Goal: Use online tool/utility: Utilize a website feature to perform a specific function

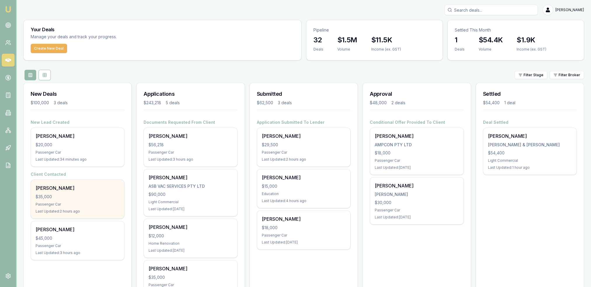
click at [53, 187] on div "Sam Johns" at bounding box center [78, 187] width 84 height 7
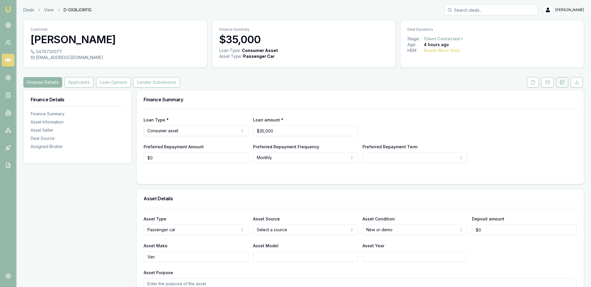
click at [561, 83] on icon at bounding box center [562, 82] width 5 height 5
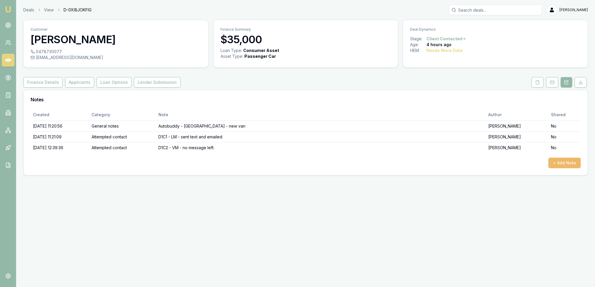
click at [572, 164] on button "+ Add Note" at bounding box center [565, 163] width 32 height 11
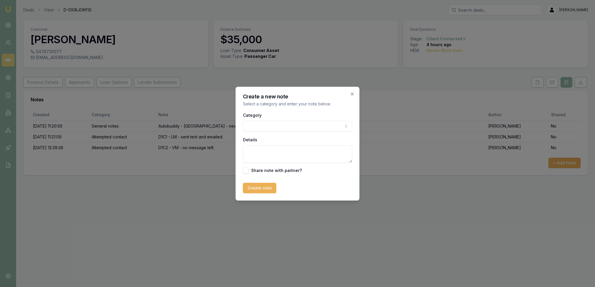
click at [335, 124] on body "Emu Broker Deals View D-0XI8JOKFIG Robyn Adams Toggle Menu Customer Sam Johns 0…" at bounding box center [297, 143] width 595 height 287
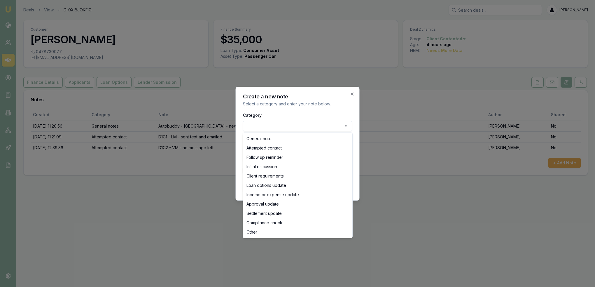
select select "ATTEMPTED_CONTACT"
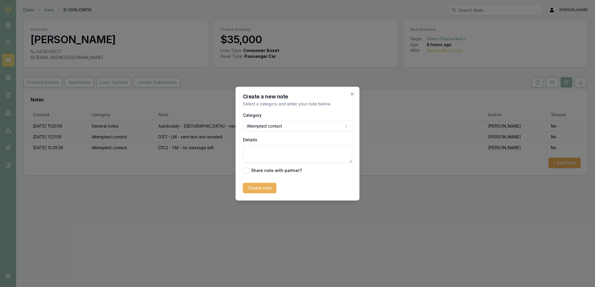
click at [274, 150] on textarea "Details" at bounding box center [297, 154] width 109 height 18
type textarea "D1C3 - LM - sent text."
click at [255, 186] on button "Create note" at bounding box center [260, 188] width 34 height 11
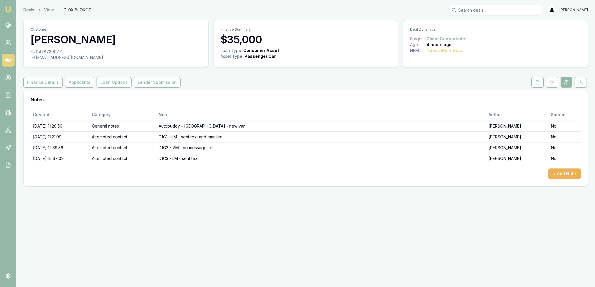
drag, startPoint x: 10, startPoint y: 9, endPoint x: 14, endPoint y: 6, distance: 5.2
click at [10, 9] on img at bounding box center [8, 9] width 7 height 7
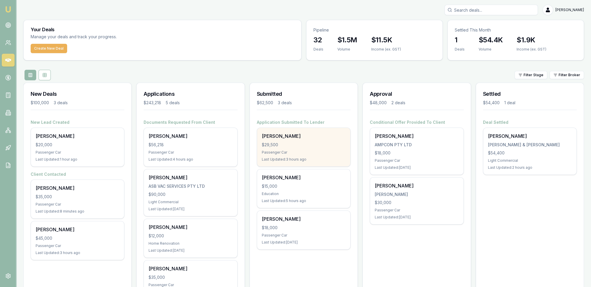
click at [304, 148] on div "Victor Dixon $29,500 Passenger Car Last Updated: 3 hours ago" at bounding box center [303, 147] width 93 height 39
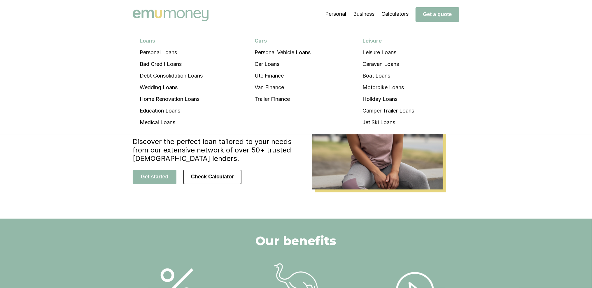
click at [161, 15] on img at bounding box center [171, 16] width 76 height 12
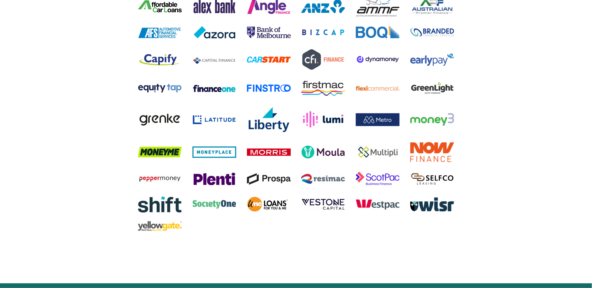
scroll to position [1102, 0]
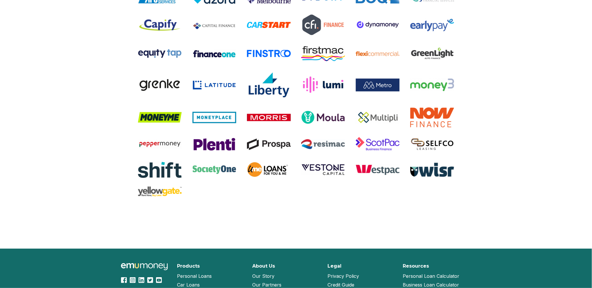
click at [266, 272] on link "Our Story" at bounding box center [263, 276] width 22 height 9
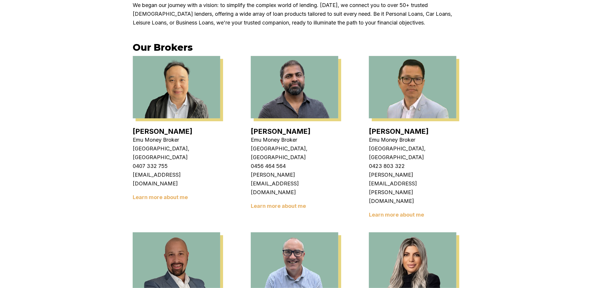
scroll to position [175, 0]
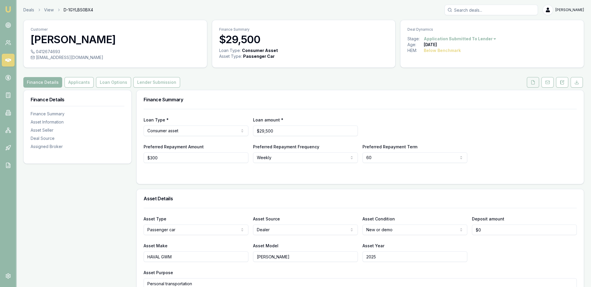
click at [532, 84] on icon at bounding box center [532, 82] width 3 height 4
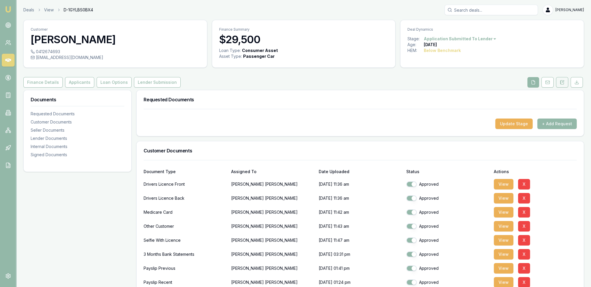
click at [560, 82] on icon at bounding box center [562, 82] width 5 height 5
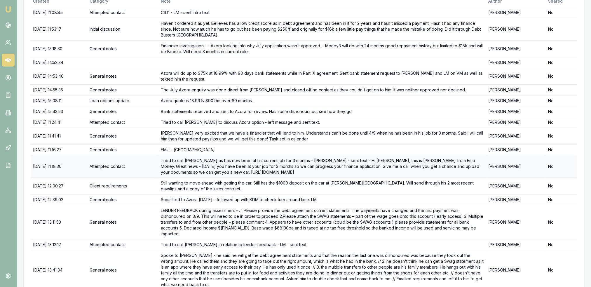
scroll to position [147, 0]
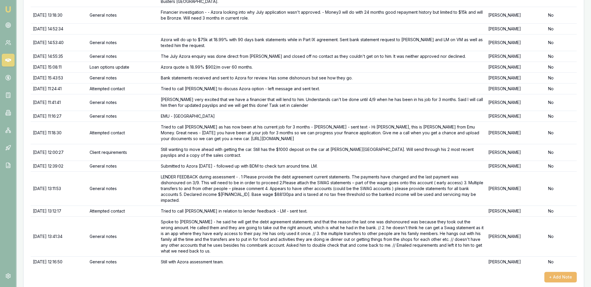
click at [556, 272] on button "+ Add Note" at bounding box center [560, 277] width 32 height 11
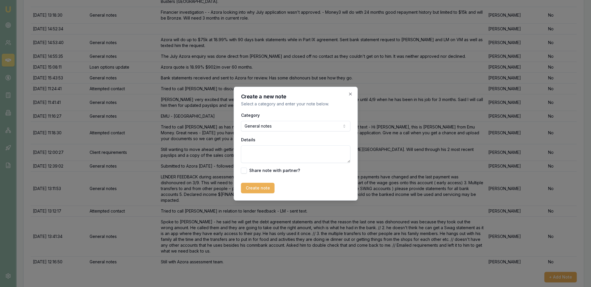
click at [270, 155] on textarea "Details" at bounding box center [295, 154] width 109 height 18
type textarea "Declined due to payment agreement being behind by $3,437.50. Customer advised. …"
click at [255, 189] on button "Create note" at bounding box center [258, 188] width 34 height 11
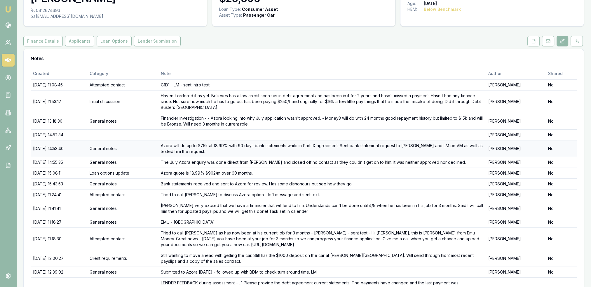
scroll to position [0, 0]
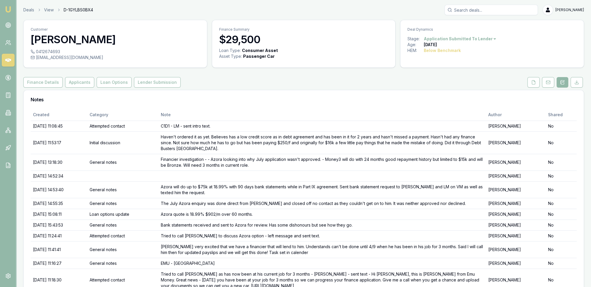
click at [456, 37] on html "Emu Broker Deals View D-1GYLBS0BX4 Robyn Adams Toggle Menu Customer Victor Dixo…" at bounding box center [295, 143] width 591 height 287
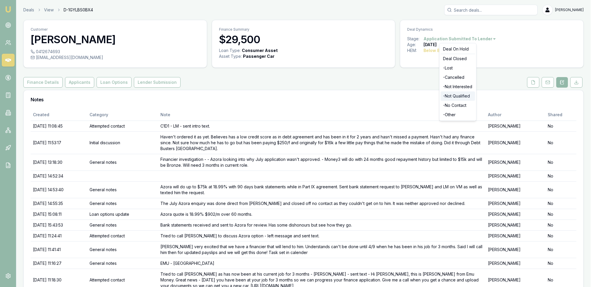
click at [455, 94] on div "- Not Qualified" at bounding box center [458, 95] width 34 height 9
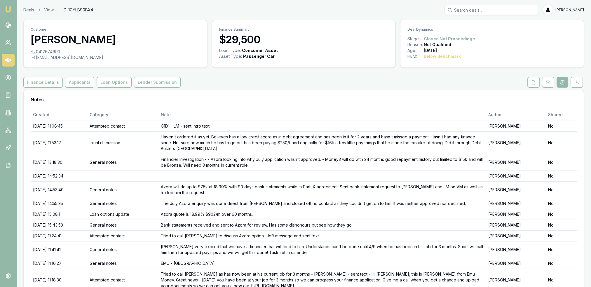
click at [11, 8] on img at bounding box center [8, 9] width 7 height 7
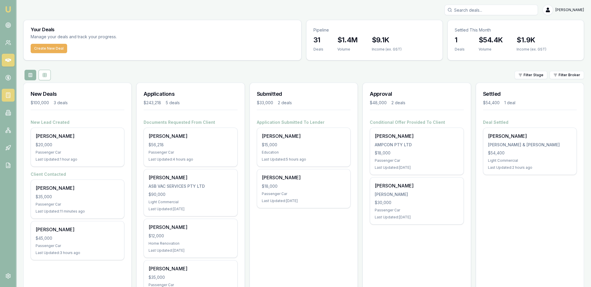
click at [8, 97] on icon at bounding box center [8, 95] width 6 height 6
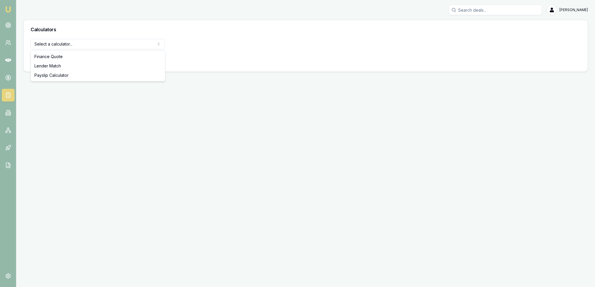
click at [85, 43] on html "Emu Broker [PERSON_NAME] Toggle Menu Calculators Select a calculator... Finance…" at bounding box center [297, 143] width 595 height 287
click at [52, 59] on button "View Calculator" at bounding box center [52, 59] width 42 height 11
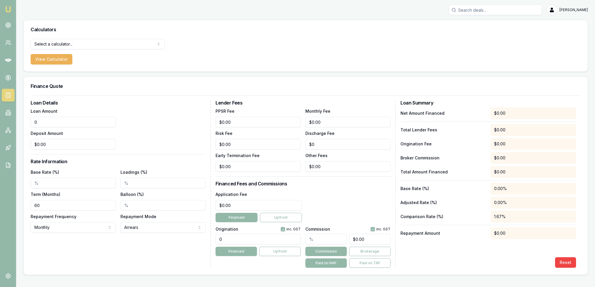
click at [22, 121] on main "Calculators Select a calculator... Finance Quote Lender Match Payslip Calculato…" at bounding box center [305, 147] width 579 height 255
type input "$5,000.00"
click at [41, 184] on input "Base Rate (%)" at bounding box center [73, 183] width 85 height 11
type input "21.00%"
click at [134, 251] on div "Loan Details Loan Amount $5,000.00 Deposit Amount $0.00 Rate Information Base R…" at bounding box center [121, 183] width 180 height 167
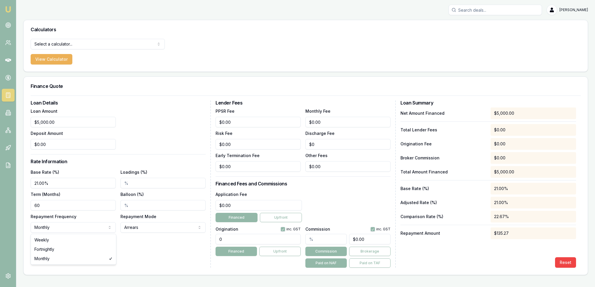
click at [98, 225] on html "Emu Broker [PERSON_NAME] Toggle Menu Calculators Select a calculator... Finance…" at bounding box center [297, 143] width 595 height 287
select select "WEEKLY"
click at [172, 260] on div "Loan Details Loan Amount $5,000.00 Deposit Amount $0.00 Rate Information Base R…" at bounding box center [121, 183] width 180 height 167
click at [37, 182] on input "21.00%" at bounding box center [73, 183] width 85 height 11
type input "22.00%"
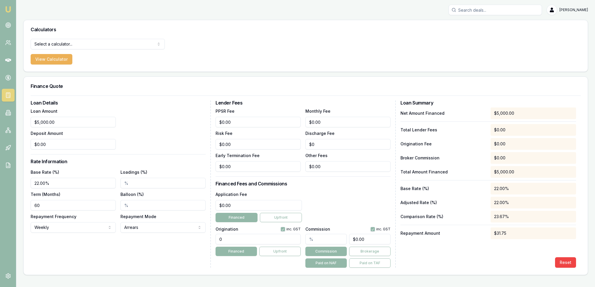
click at [90, 254] on div "Loan Details Loan Amount $5,000.00 Deposit Amount $0.00 Rate Information Base R…" at bounding box center [121, 183] width 180 height 167
drag, startPoint x: 90, startPoint y: 254, endPoint x: 45, endPoint y: 284, distance: 54.1
drag, startPoint x: 52, startPoint y: 121, endPoint x: 12, endPoint y: 121, distance: 40.0
click at [12, 121] on div "Emu Broker [PERSON_NAME] Toggle Menu Calculators Select a calculator... Finance…" at bounding box center [297, 143] width 595 height 287
type input "$10,000.00"
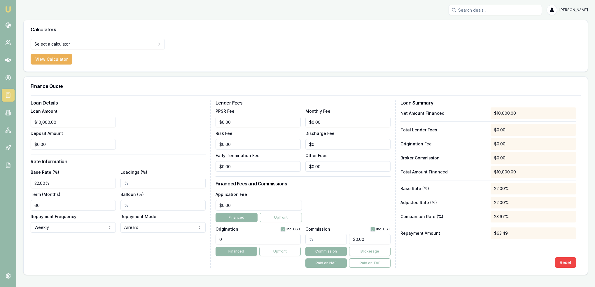
click at [172, 141] on div "Loan Amount $10,000.00 Deposit Amount $0.00" at bounding box center [118, 128] width 175 height 42
drag, startPoint x: 69, startPoint y: 183, endPoint x: 32, endPoint y: 183, distance: 37.9
click at [32, 183] on input "22.00%" at bounding box center [73, 183] width 85 height 11
type input "18.00%"
click at [106, 254] on div "Loan Details Loan Amount $10,000.00 Deposit Amount $0.00 Rate Information Base …" at bounding box center [121, 183] width 180 height 167
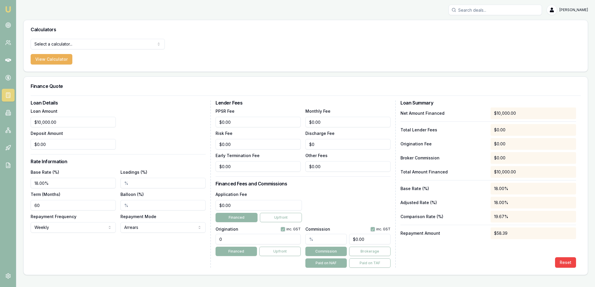
drag, startPoint x: 57, startPoint y: 184, endPoint x: 26, endPoint y: 184, distance: 30.6
click at [26, 184] on div "Loan Details Loan Amount $10,000.00 Deposit Amount $0.00 Rate Information Base …" at bounding box center [306, 184] width 564 height 179
drag, startPoint x: 62, startPoint y: 118, endPoint x: 34, endPoint y: 121, distance: 27.8
click at [34, 121] on input "10000" at bounding box center [73, 122] width 85 height 11
type input "$20,000.00"
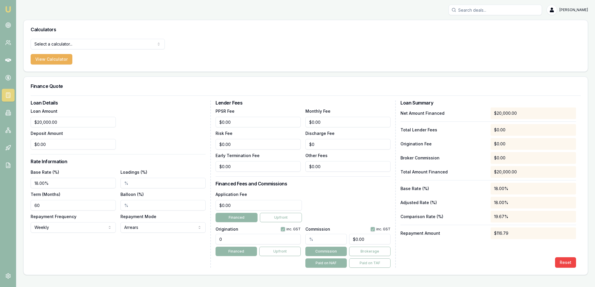
click at [54, 182] on input "18.00%" at bounding box center [73, 183] width 85 height 11
drag, startPoint x: 54, startPoint y: 182, endPoint x: 30, endPoint y: 184, distance: 24.0
click at [28, 184] on div "Loan Details Loan Amount $20,000.00 Deposit Amount $0.00 Rate Information Base …" at bounding box center [306, 184] width 564 height 179
click at [72, 247] on div "Loan Details Loan Amount $20,000.00 Deposit Amount $0.00 Rate Information Base …" at bounding box center [121, 183] width 180 height 167
drag, startPoint x: 48, startPoint y: 180, endPoint x: 31, endPoint y: 179, distance: 16.4
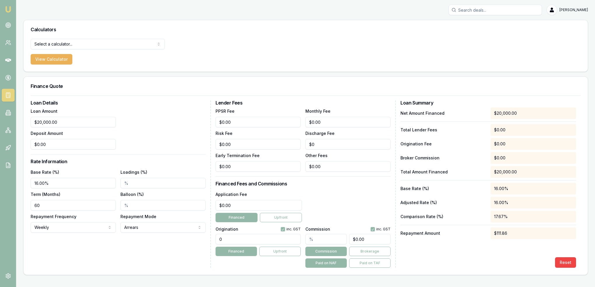
click at [31, 179] on input "16.00%" at bounding box center [73, 183] width 85 height 11
click at [66, 237] on div "Loan Details Loan Amount $20,000.00 Deposit Amount $0.00 Rate Information Base …" at bounding box center [121, 183] width 180 height 167
drag, startPoint x: 50, startPoint y: 182, endPoint x: 24, endPoint y: 184, distance: 26.3
click at [24, 184] on div "Loan Details Loan Amount $20,000.00 Deposit Amount $0.00 Rate Information Base …" at bounding box center [306, 184] width 564 height 179
click at [150, 250] on div "Loan Details Loan Amount $20,000.00 Deposit Amount $0.00 Rate Information Base …" at bounding box center [121, 183] width 180 height 167
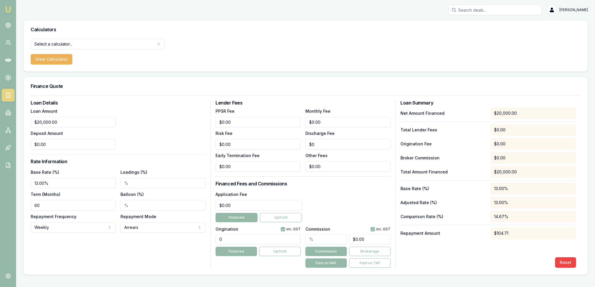
click at [156, 251] on div "Loan Details Loan Amount $20,000.00 Deposit Amount $0.00 Rate Information Base …" at bounding box center [121, 183] width 180 height 167
click at [259, 57] on div "Select a calculator... Finance Quote Lender Match Payslip Calculator View Calcu…" at bounding box center [306, 55] width 564 height 33
drag, startPoint x: 57, startPoint y: 179, endPoint x: 13, endPoint y: 183, distance: 44.5
click at [13, 183] on div "Emu Broker [PERSON_NAME] Toggle Menu Calculators Select a calculator... Finance…" at bounding box center [297, 143] width 595 height 287
type input "12.00%"
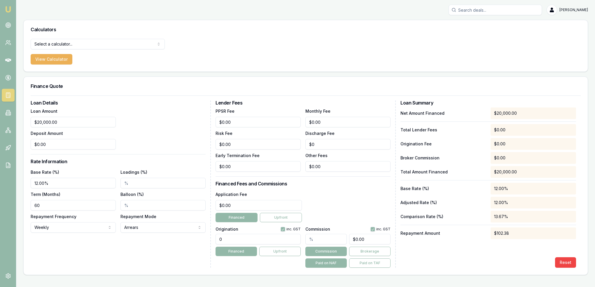
click at [90, 259] on div "Loan Details Loan Amount $20,000.00 Deposit Amount $0.00 Rate Information Base …" at bounding box center [121, 183] width 180 height 167
drag, startPoint x: 67, startPoint y: 120, endPoint x: 24, endPoint y: 122, distance: 43.2
click at [24, 122] on div "Loan Details Loan Amount 20000 Deposit Amount $0.00 Rate Information Base Rate …" at bounding box center [306, 184] width 564 height 179
click at [167, 132] on div "Loan Amount $30,000.00 Deposit Amount $0.00" at bounding box center [118, 128] width 175 height 42
drag, startPoint x: 37, startPoint y: 118, endPoint x: 19, endPoint y: 118, distance: 18.7
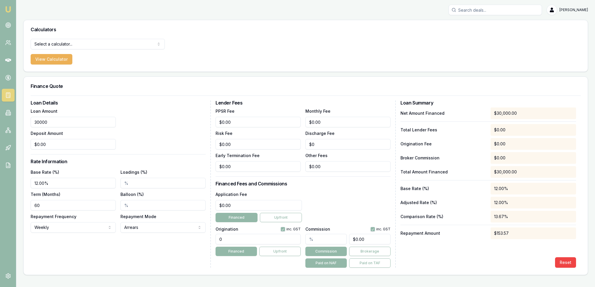
click at [19, 118] on main "Calculators Select a calculator... Finance Quote Lender Match Payslip Calculato…" at bounding box center [305, 147] width 579 height 255
type input "$50,000.00"
click at [151, 124] on div "Loan Amount $50,000.00 Deposit Amount $0.00" at bounding box center [118, 128] width 175 height 42
drag, startPoint x: 46, startPoint y: 182, endPoint x: 13, endPoint y: 181, distance: 33.3
click at [13, 181] on div "Emu Broker [PERSON_NAME] Toggle Menu Calculators Select a calculator... Finance…" at bounding box center [297, 143] width 595 height 287
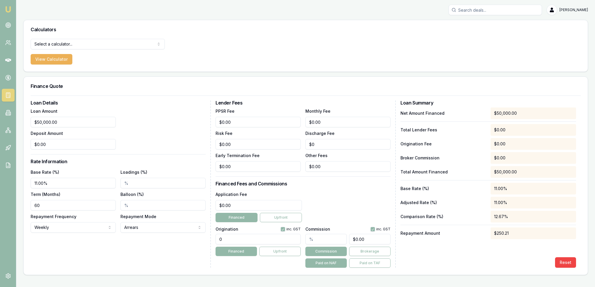
click at [95, 252] on div "Loan Details Loan Amount $50,000.00 Deposit Amount $0.00 Rate Information Base …" at bounding box center [121, 183] width 180 height 167
click at [10, 182] on div "Emu Broker [PERSON_NAME] Toggle Menu Calculators Select a calculator... Finance…" at bounding box center [297, 143] width 595 height 287
type input "10.00%"
click at [92, 255] on div "Loan Details Loan Amount $50,000.00 Deposit Amount $0.00 Rate Information Base …" at bounding box center [121, 183] width 180 height 167
drag, startPoint x: 58, startPoint y: 119, endPoint x: 29, endPoint y: 123, distance: 29.4
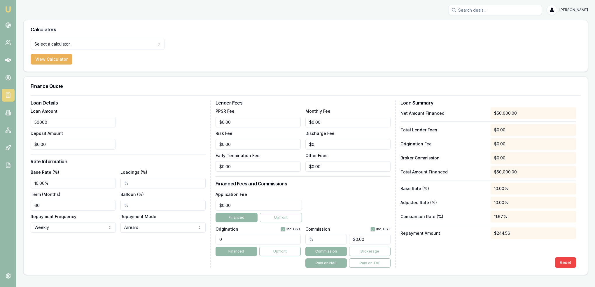
click at [29, 123] on div "Loan Details Loan Amount 50000 Deposit Amount $0.00 Rate Information Base Rate …" at bounding box center [306, 184] width 564 height 179
type input "$75,000.00"
click at [60, 183] on input "10.00%" at bounding box center [73, 183] width 85 height 11
drag, startPoint x: 60, startPoint y: 183, endPoint x: 30, endPoint y: 183, distance: 29.2
click at [30, 183] on div "Loan Details Loan Amount $75,000.00 Deposit Amount $0.00 Rate Information Base …" at bounding box center [306, 184] width 564 height 179
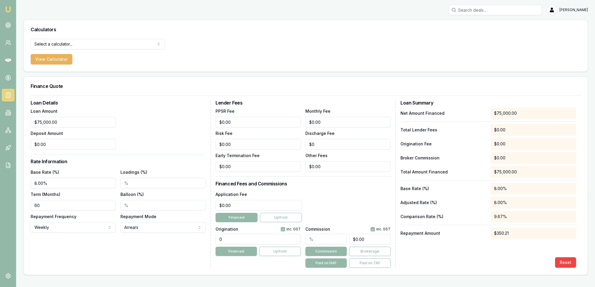
click at [103, 253] on div "Loan Details Loan Amount $75,000.00 Deposit Amount $0.00 Rate Information Base …" at bounding box center [121, 183] width 180 height 167
drag, startPoint x: 58, startPoint y: 184, endPoint x: 31, endPoint y: 182, distance: 27.2
click at [31, 182] on input "8.00%" at bounding box center [73, 183] width 85 height 11
type input "8.50%"
click at [52, 249] on div "Loan Details Loan Amount $75,000.00 Deposit Amount $0.00 Rate Information Base …" at bounding box center [121, 183] width 180 height 167
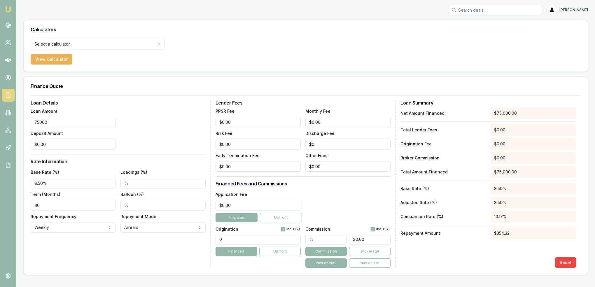
drag, startPoint x: 60, startPoint y: 123, endPoint x: 15, endPoint y: 119, distance: 44.5
click at [15, 119] on div "Emu Broker [PERSON_NAME] Toggle Menu Calculators Select a calculator... Finance…" at bounding box center [297, 143] width 595 height 287
type input "$50,000.00"
click at [427, 248] on div "Net Amount Financed $50,000.00 Total Lender Fees $0.00 Origination Fee $0.00 Br…" at bounding box center [489, 187] width 176 height 160
drag, startPoint x: 63, startPoint y: 181, endPoint x: 13, endPoint y: 181, distance: 50.5
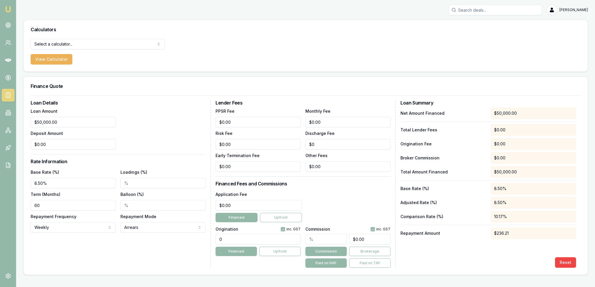
click at [13, 181] on div "Emu Broker [PERSON_NAME] Toggle Menu Calculators Select a calculator... Finance…" at bounding box center [297, 143] width 595 height 287
type input "10.00%"
click at [163, 131] on div "Loan Amount $50,000.00 Deposit Amount $0.00" at bounding box center [118, 128] width 175 height 42
drag, startPoint x: 68, startPoint y: 121, endPoint x: 1, endPoint y: 119, distance: 66.6
click at [1, 119] on div "Emu Broker [PERSON_NAME] Toggle Menu Calculators Select a calculator... Finance…" at bounding box center [297, 143] width 595 height 287
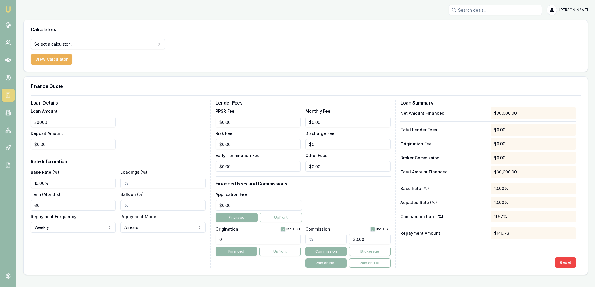
type input "$30,000.00"
click at [95, 247] on div "Loan Details Loan Amount $30,000.00 Deposit Amount $0.00 Rate Information Base …" at bounding box center [121, 183] width 180 height 167
drag, startPoint x: 47, startPoint y: 181, endPoint x: 21, endPoint y: 181, distance: 26.0
click at [21, 181] on main "Calculators Select a calculator... Finance Quote Lender Match Payslip Calculato…" at bounding box center [305, 147] width 579 height 255
click at [88, 252] on div "Loan Details Loan Amount $30,000.00 Deposit Amount $0.00 Rate Information Base …" at bounding box center [121, 183] width 180 height 167
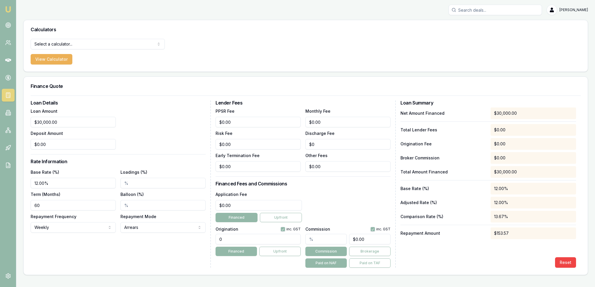
drag, startPoint x: 64, startPoint y: 182, endPoint x: -2, endPoint y: 182, distance: 65.7
click at [0, 182] on html "Emu Broker [PERSON_NAME] Toggle Menu Calculators Select a calculator... Finance…" at bounding box center [297, 143] width 595 height 287
type input "14.00%"
click at [153, 137] on div "Loan Amount $30,000.00 Deposit Amount $0.00" at bounding box center [118, 128] width 175 height 42
drag, startPoint x: 56, startPoint y: 120, endPoint x: 28, endPoint y: 120, distance: 27.7
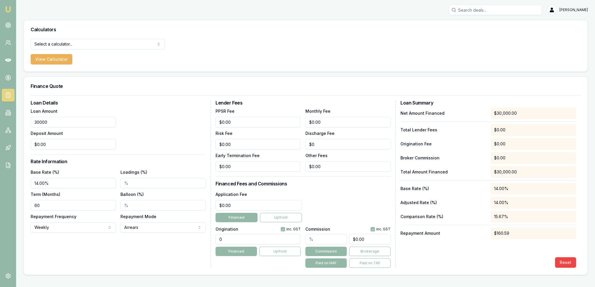
click at [28, 120] on div "Loan Details Loan Amount 30000 Deposit Amount $0.00 Rate Information Base Rate …" at bounding box center [306, 184] width 564 height 179
click at [491, 257] on div "Reset" at bounding box center [489, 262] width 176 height 11
drag, startPoint x: 65, startPoint y: 122, endPoint x: 3, endPoint y: 121, distance: 62.2
click at [3, 121] on div "Emu Broker [PERSON_NAME] Toggle Menu Calculators Select a calculator... Finance…" at bounding box center [297, 143] width 595 height 287
type input "$30,000.00"
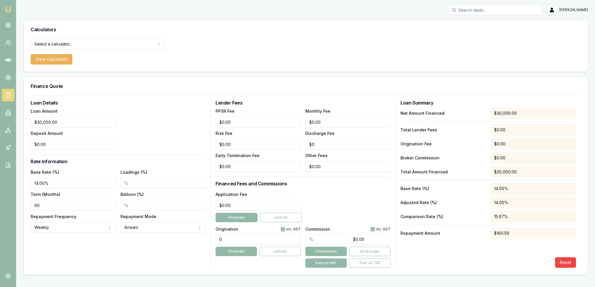
click at [95, 247] on div "Loan Details Loan Amount $30,000.00 Deposit Amount $0.00 Rate Information Base …" at bounding box center [121, 183] width 180 height 167
drag, startPoint x: 60, startPoint y: 185, endPoint x: 34, endPoint y: 184, distance: 26.3
click at [34, 184] on input "14.00%" at bounding box center [73, 183] width 85 height 11
type input "13.00%"
click at [78, 255] on div "Loan Details Loan Amount $30,000.00 Deposit Amount $0.00 Rate Information Base …" at bounding box center [121, 183] width 180 height 167
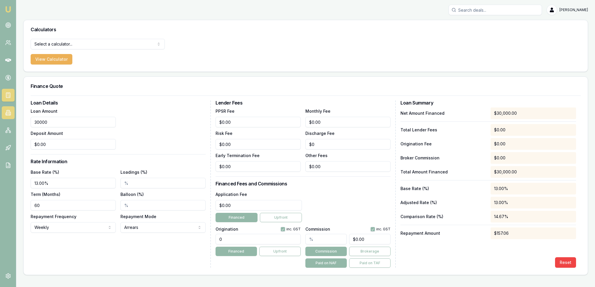
drag, startPoint x: 63, startPoint y: 116, endPoint x: 11, endPoint y: 116, distance: 52.8
click at [11, 116] on div "Emu Broker [PERSON_NAME] Toggle Menu Calculators Select a calculator... Finance…" at bounding box center [297, 143] width 595 height 287
type input "$10,000.00"
click at [152, 123] on div "Loan Amount $10,000.00 Deposit Amount $0.00" at bounding box center [118, 128] width 175 height 42
drag, startPoint x: 62, startPoint y: 180, endPoint x: 11, endPoint y: 176, distance: 51.8
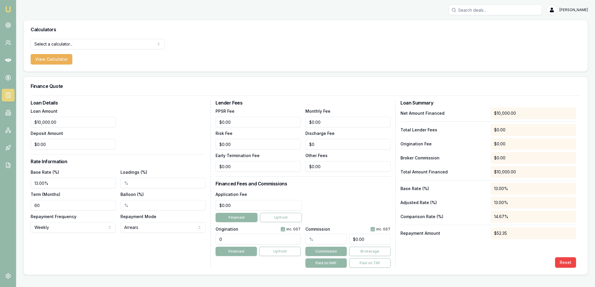
click at [11, 176] on div "Emu Broker [PERSON_NAME] Toggle Menu Calculators Select a calculator... Finance…" at bounding box center [297, 143] width 595 height 287
click at [124, 251] on div "Loan Details Loan Amount $10,000.00 Deposit Amount $0.00 Rate Information Base …" at bounding box center [121, 183] width 180 height 167
drag, startPoint x: 61, startPoint y: 183, endPoint x: 3, endPoint y: 180, distance: 58.7
click at [3, 181] on div "Emu Broker [PERSON_NAME] Toggle Menu Calculators Select a calculator... Finance…" at bounding box center [297, 143] width 595 height 287
type input "17.00%"
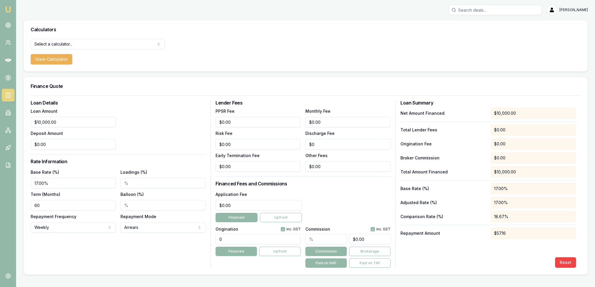
click at [65, 256] on div "Loan Details Loan Amount $10,000.00 Deposit Amount $0.00 Rate Information Base …" at bounding box center [121, 183] width 180 height 167
